Goal: Task Accomplishment & Management: Complete application form

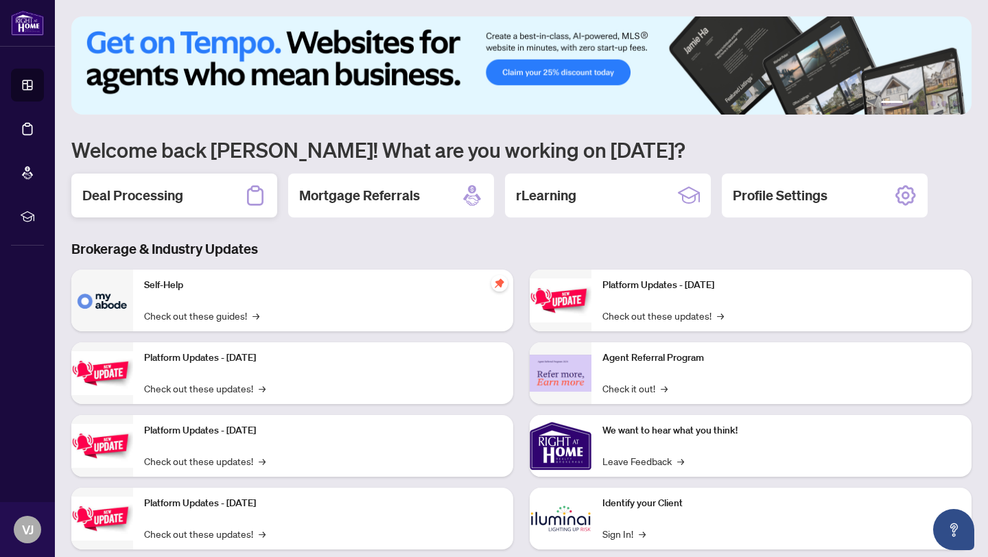
click at [167, 191] on h2 "Deal Processing" at bounding box center [132, 195] width 101 height 19
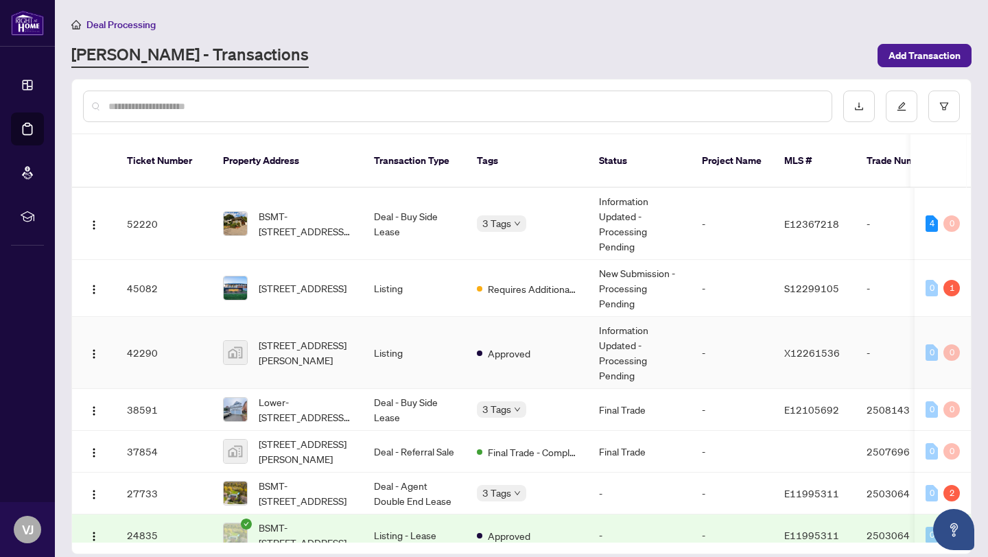
click at [734, 347] on td "-" at bounding box center [732, 353] width 82 height 72
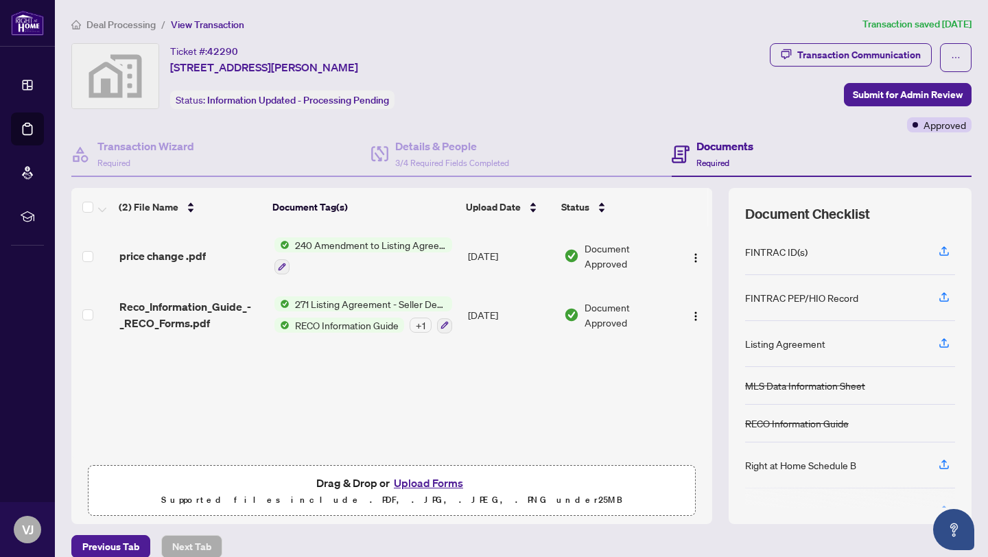
click at [423, 482] on button "Upload Forms" at bounding box center [429, 483] width 78 height 18
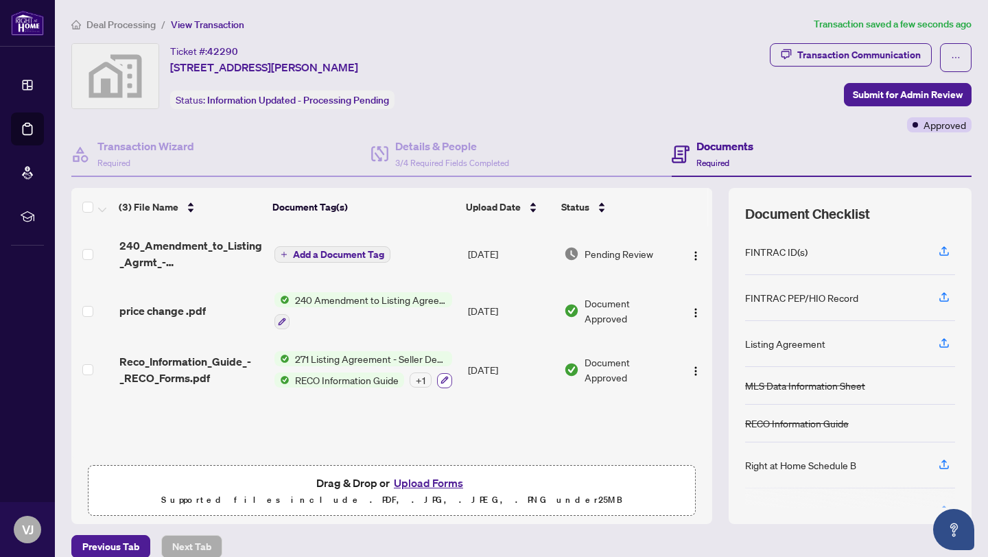
click at [441, 381] on icon "button" at bounding box center [445, 381] width 8 height 8
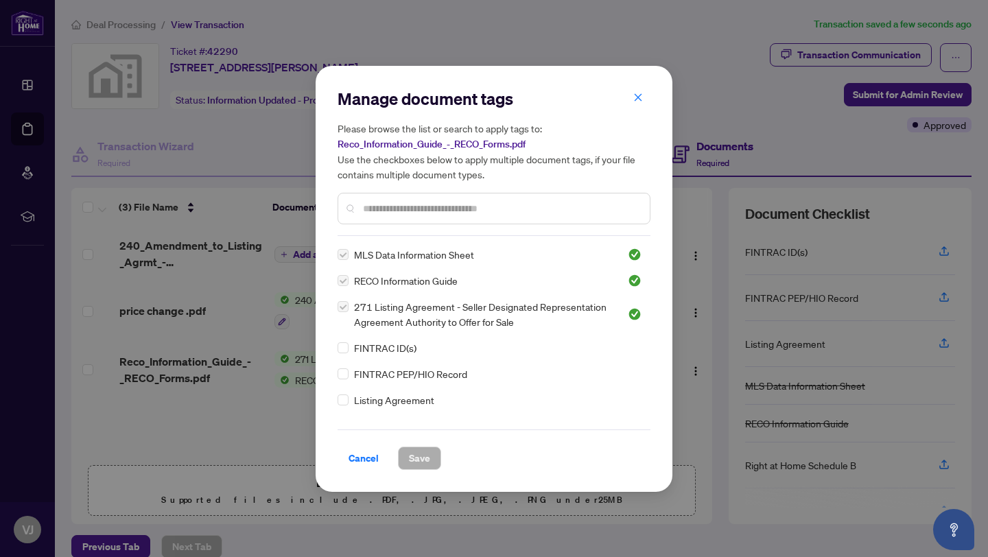
click at [367, 434] on div "Cancel Save" at bounding box center [494, 450] width 313 height 40
click at [358, 457] on span "Cancel" at bounding box center [364, 458] width 30 height 22
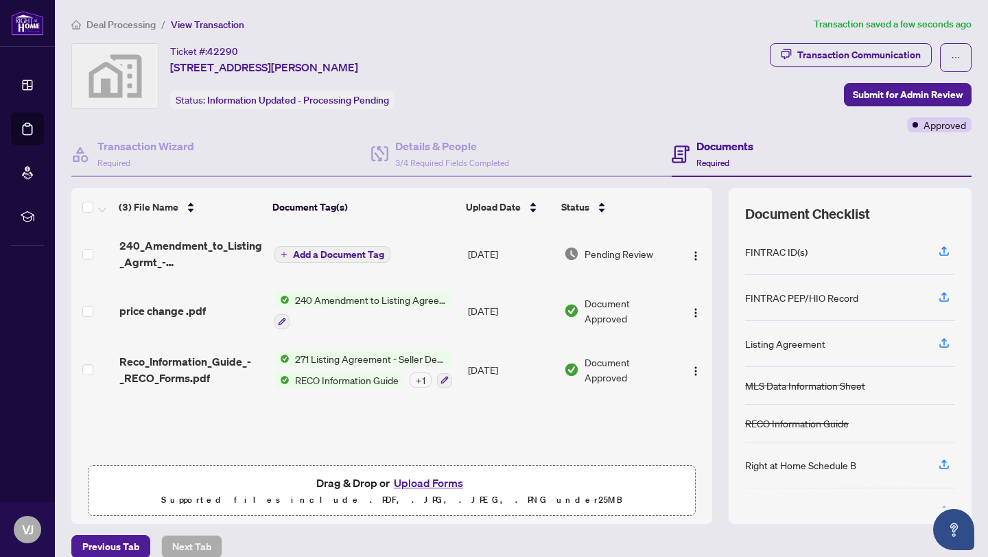
click at [303, 255] on span "Add a Document Tag" at bounding box center [338, 255] width 91 height 10
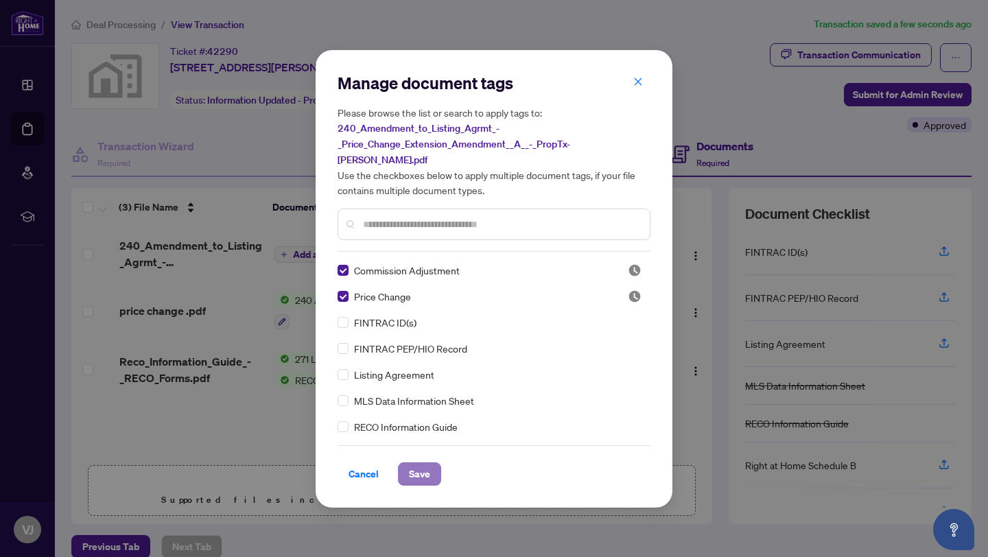
click at [421, 474] on span "Save" at bounding box center [419, 474] width 21 height 22
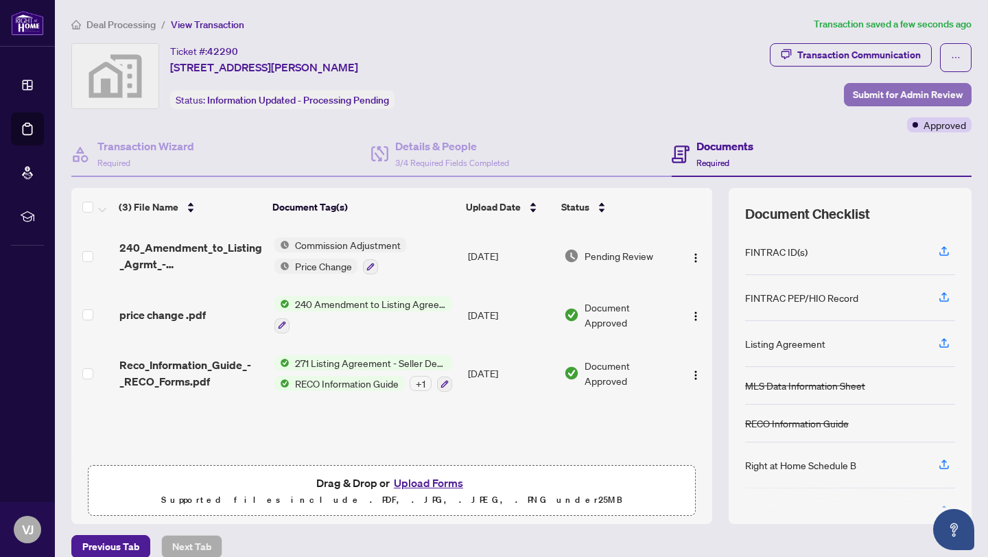
click at [893, 95] on span "Submit for Admin Review" at bounding box center [908, 95] width 110 height 22
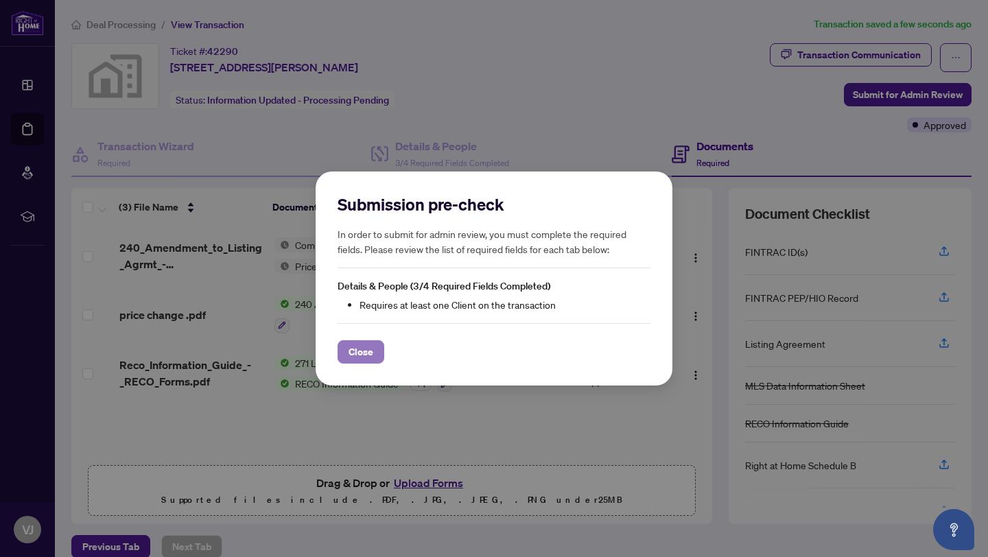
click at [349, 361] on span "Close" at bounding box center [361, 352] width 25 height 22
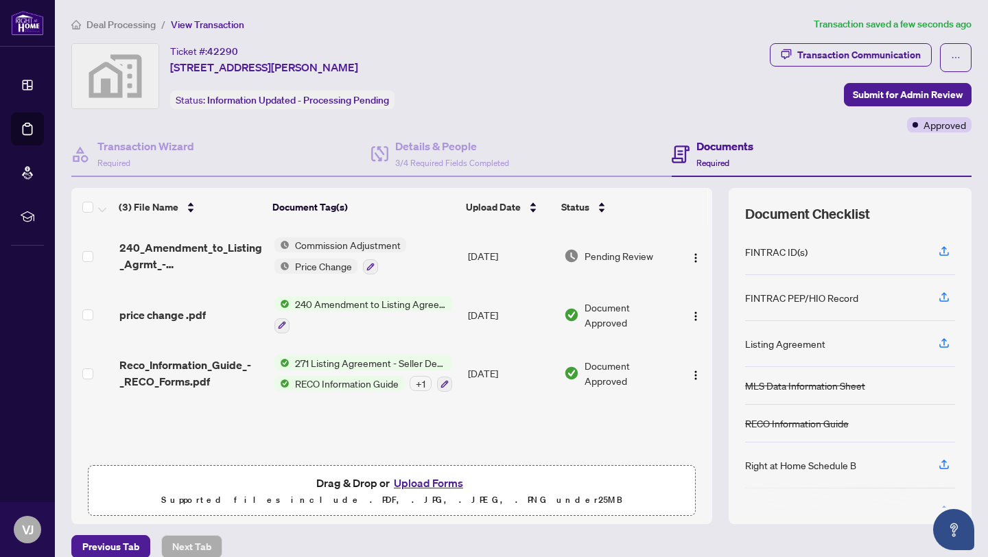
scroll to position [17, 0]
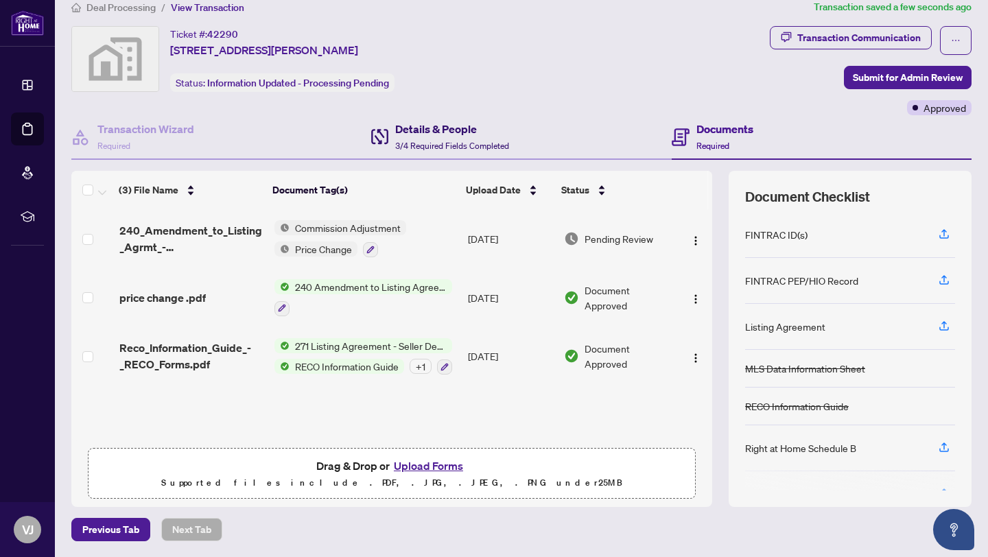
click at [441, 129] on h4 "Details & People" at bounding box center [452, 129] width 114 height 16
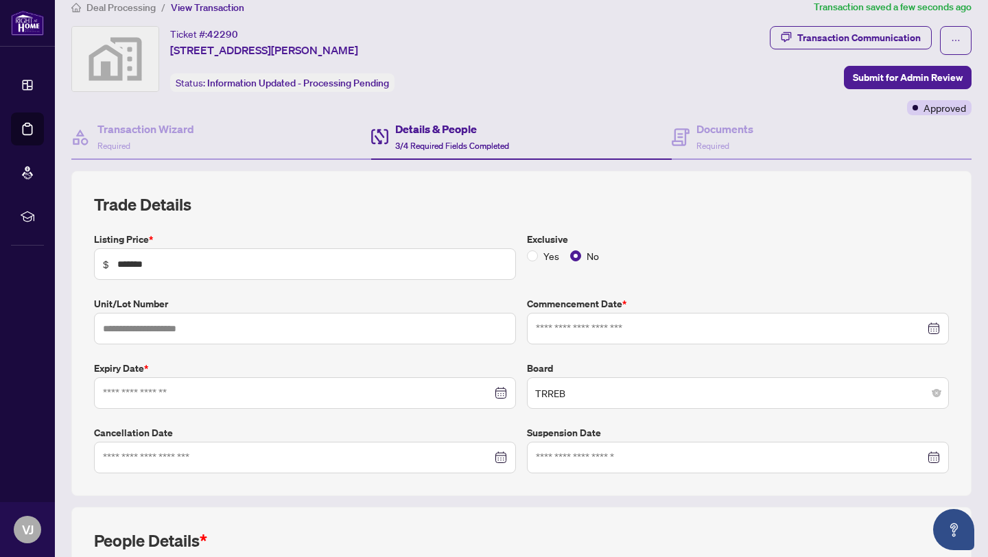
type input "**********"
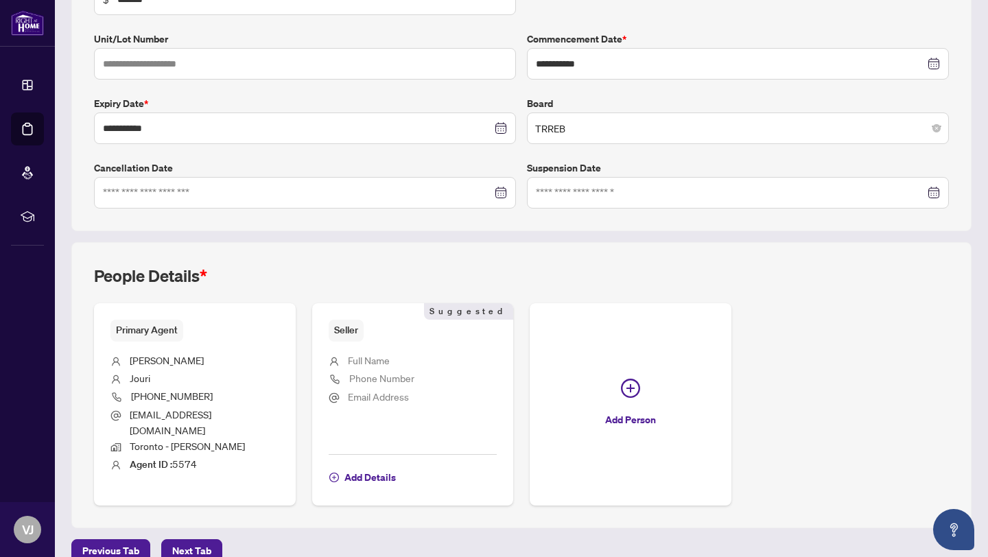
scroll to position [290, 0]
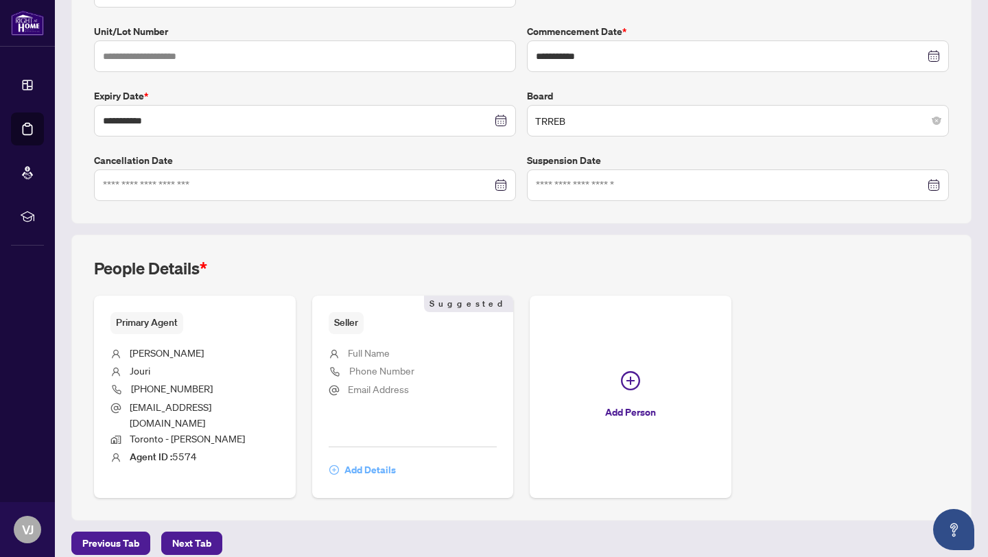
click at [375, 459] on span "Add Details" at bounding box center [370, 470] width 51 height 22
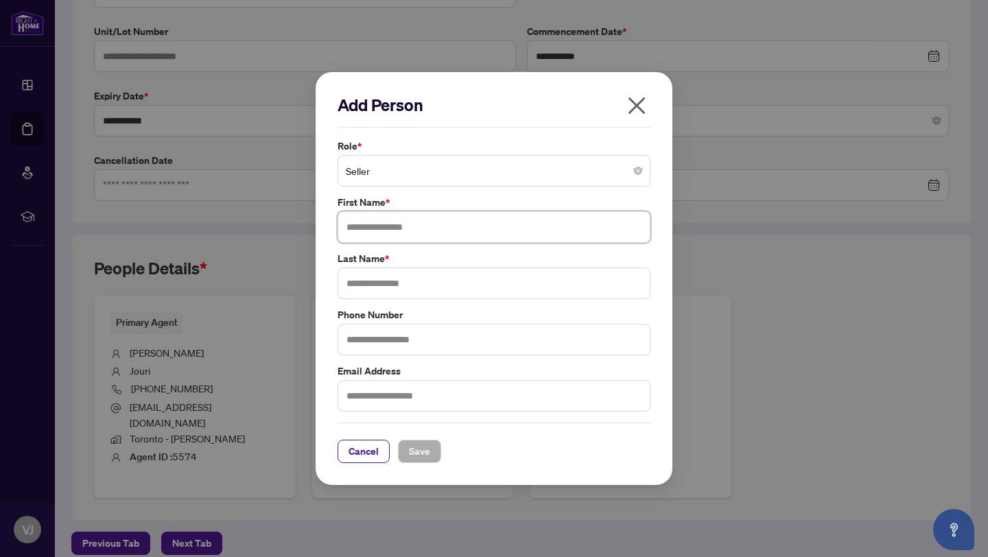
click at [419, 229] on input "text" at bounding box center [494, 227] width 313 height 32
type input "********"
type input "**********"
click at [422, 459] on span "Save" at bounding box center [419, 452] width 21 height 22
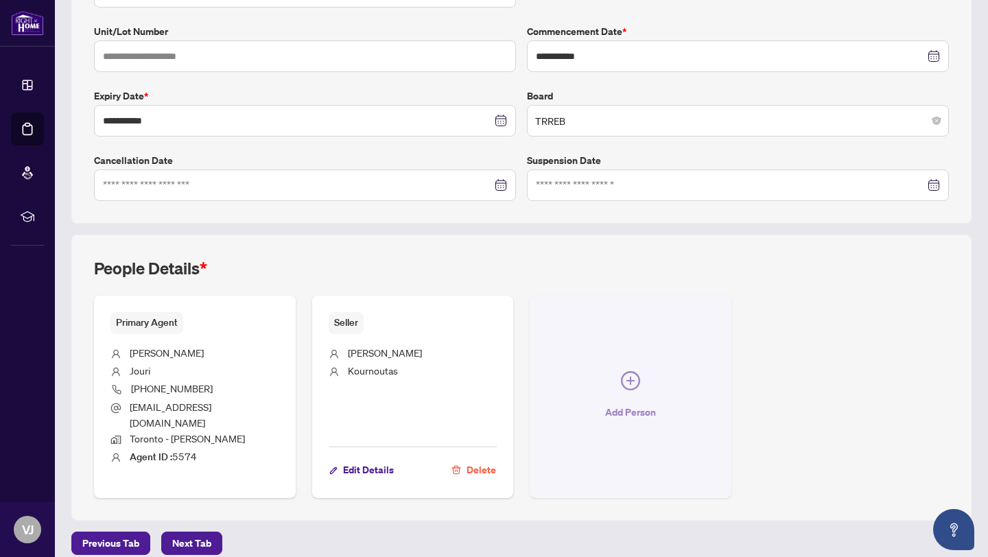
click at [643, 382] on button "Add Person" at bounding box center [631, 397] width 202 height 202
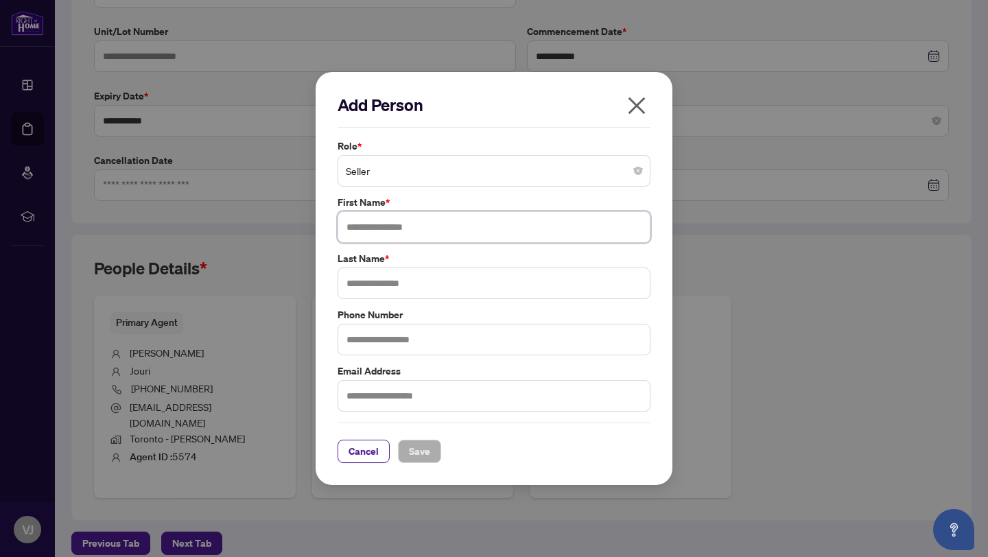
click at [568, 231] on input "text" at bounding box center [494, 227] width 313 height 32
type input "******"
type input "*******"
click at [419, 452] on span "Save" at bounding box center [419, 452] width 21 height 22
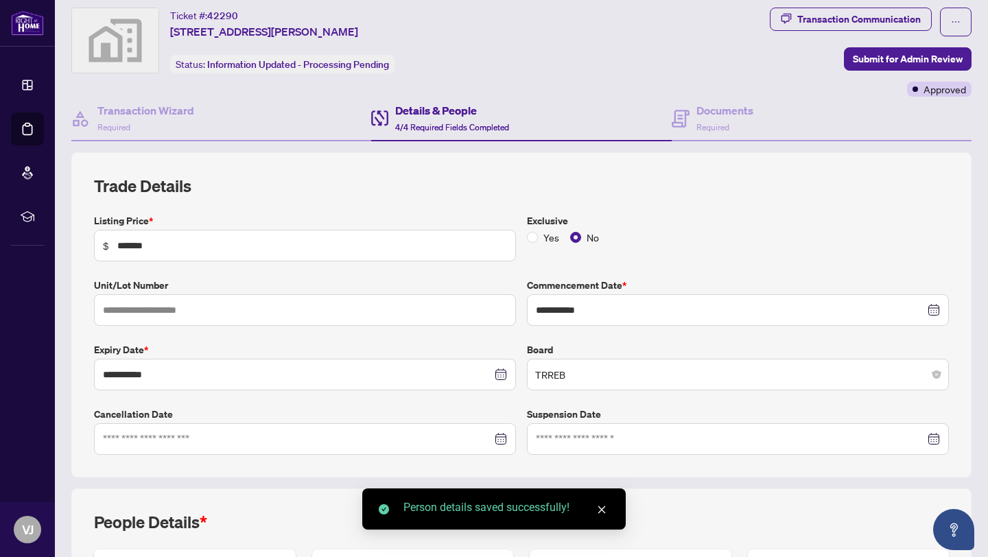
scroll to position [0, 0]
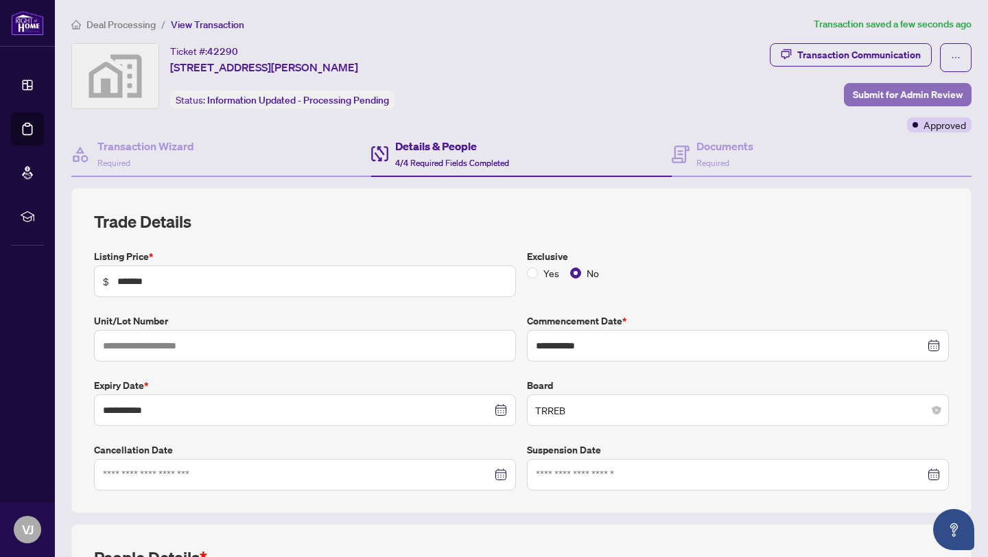
click at [870, 94] on span "Submit for Admin Review" at bounding box center [908, 95] width 110 height 22
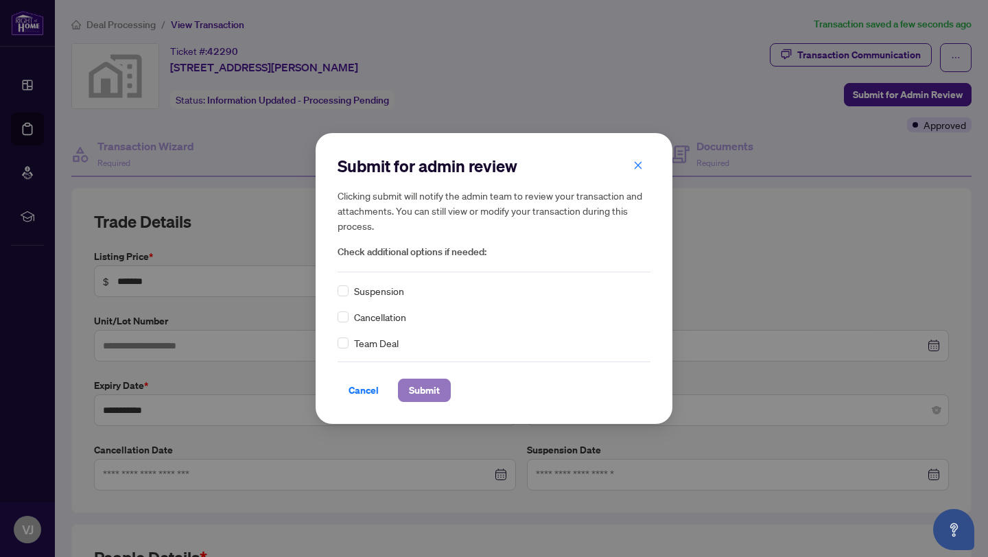
click at [428, 389] on span "Submit" at bounding box center [424, 391] width 31 height 22
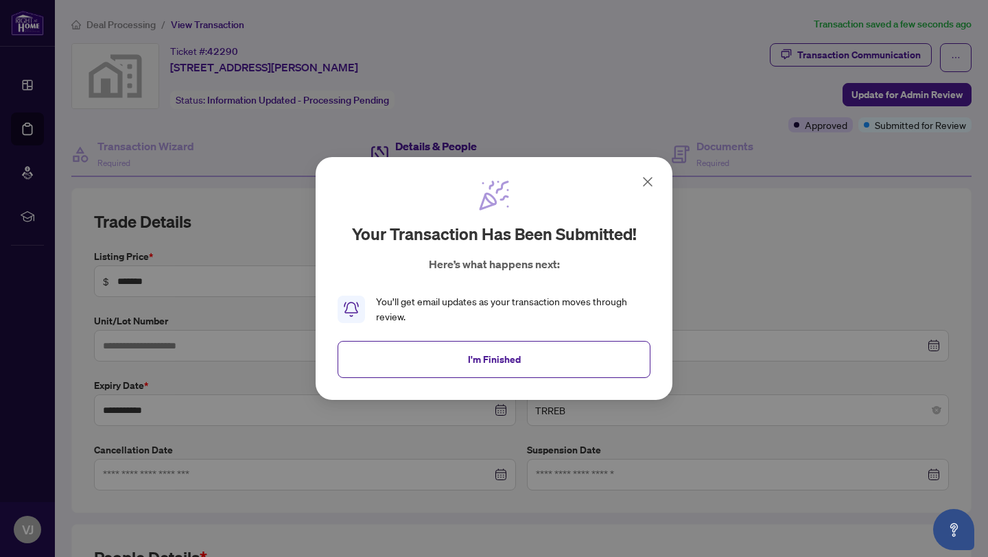
click at [651, 181] on icon at bounding box center [648, 182] width 16 height 16
